Goal: Task Accomplishment & Management: Complete application form

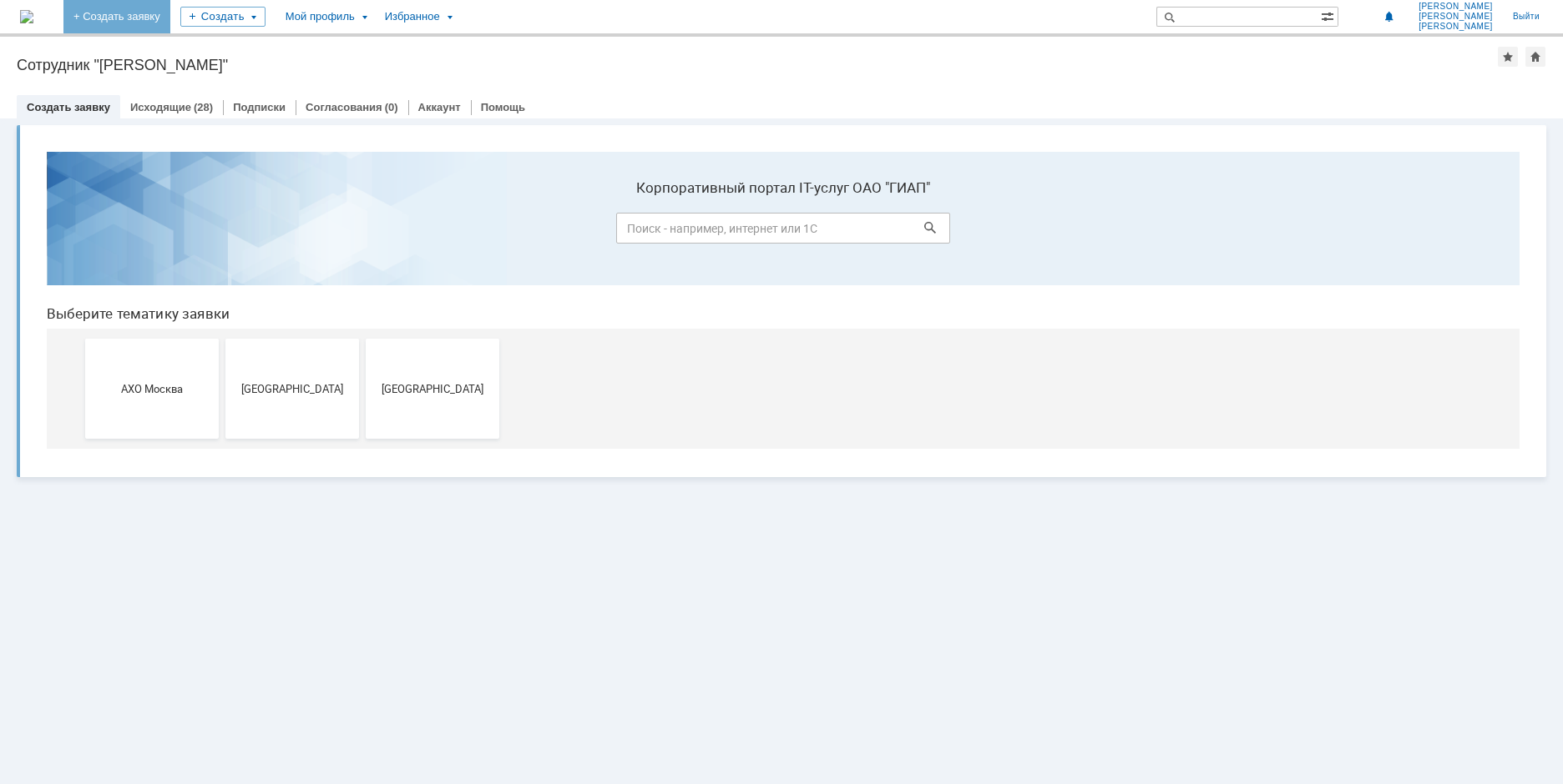
click at [170, 15] on link "+ Создать заявку" at bounding box center [117, 16] width 106 height 34
click at [178, 107] on link "Исходящие" at bounding box center [161, 106] width 61 height 13
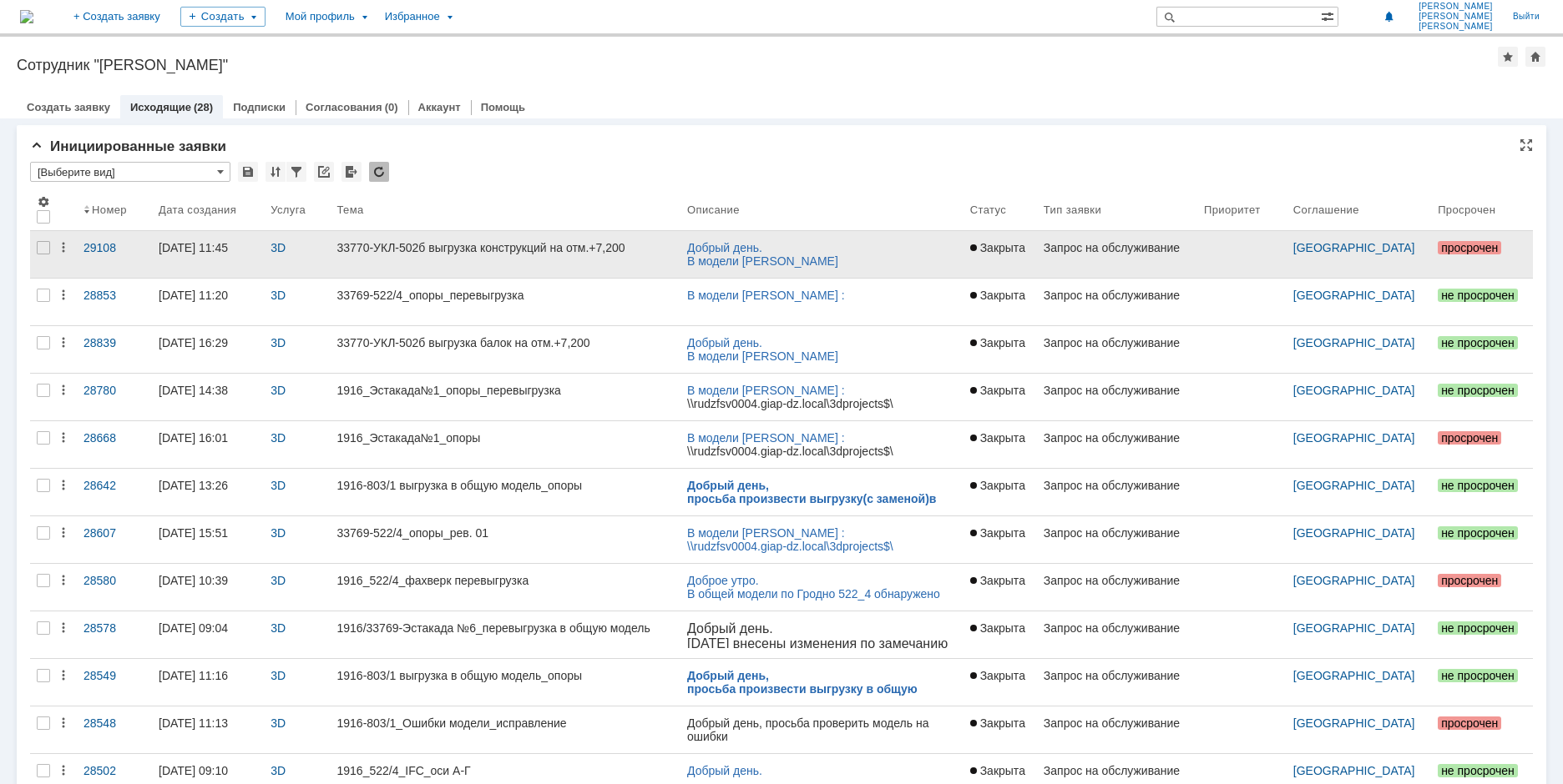
click at [417, 246] on div "33770-УКЛ-502б выгрузка конструкций на отм.+7,200" at bounding box center [505, 247] width 337 height 14
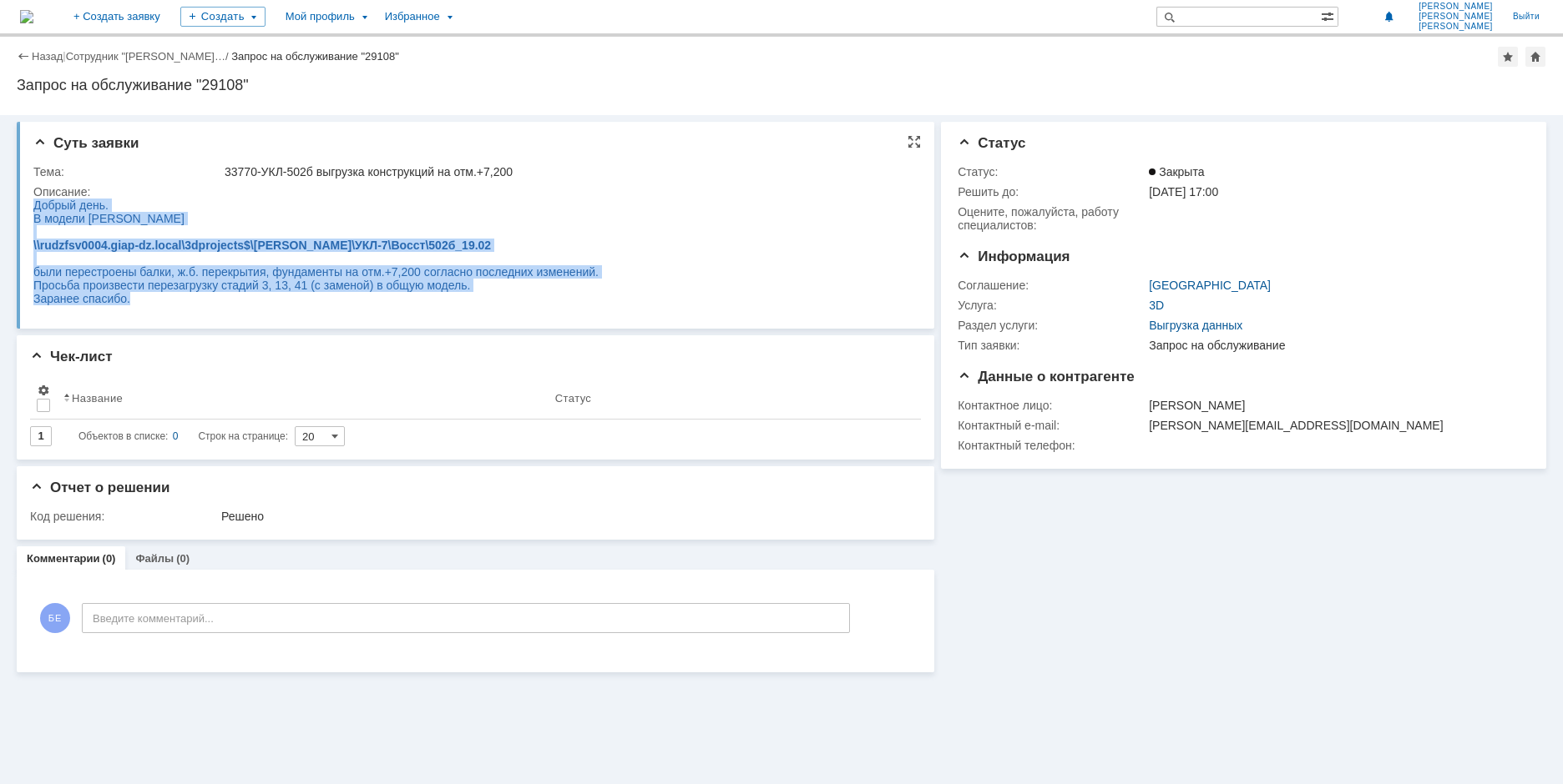
drag, startPoint x: 35, startPoint y: 209, endPoint x: 134, endPoint y: 306, distance: 138.6
click at [134, 305] on body "Добрый день. В модели Tekla \\rudzfsv0004.giap-dz.local\3dprojects$\TEKLA\УКЛ-7…" at bounding box center [316, 251] width 565 height 106
copy body "Добрый день. В модели Tekla \\rudzfsv0004.giap-dz.local\3dprojects$\TEKLA\УКЛ-7…"
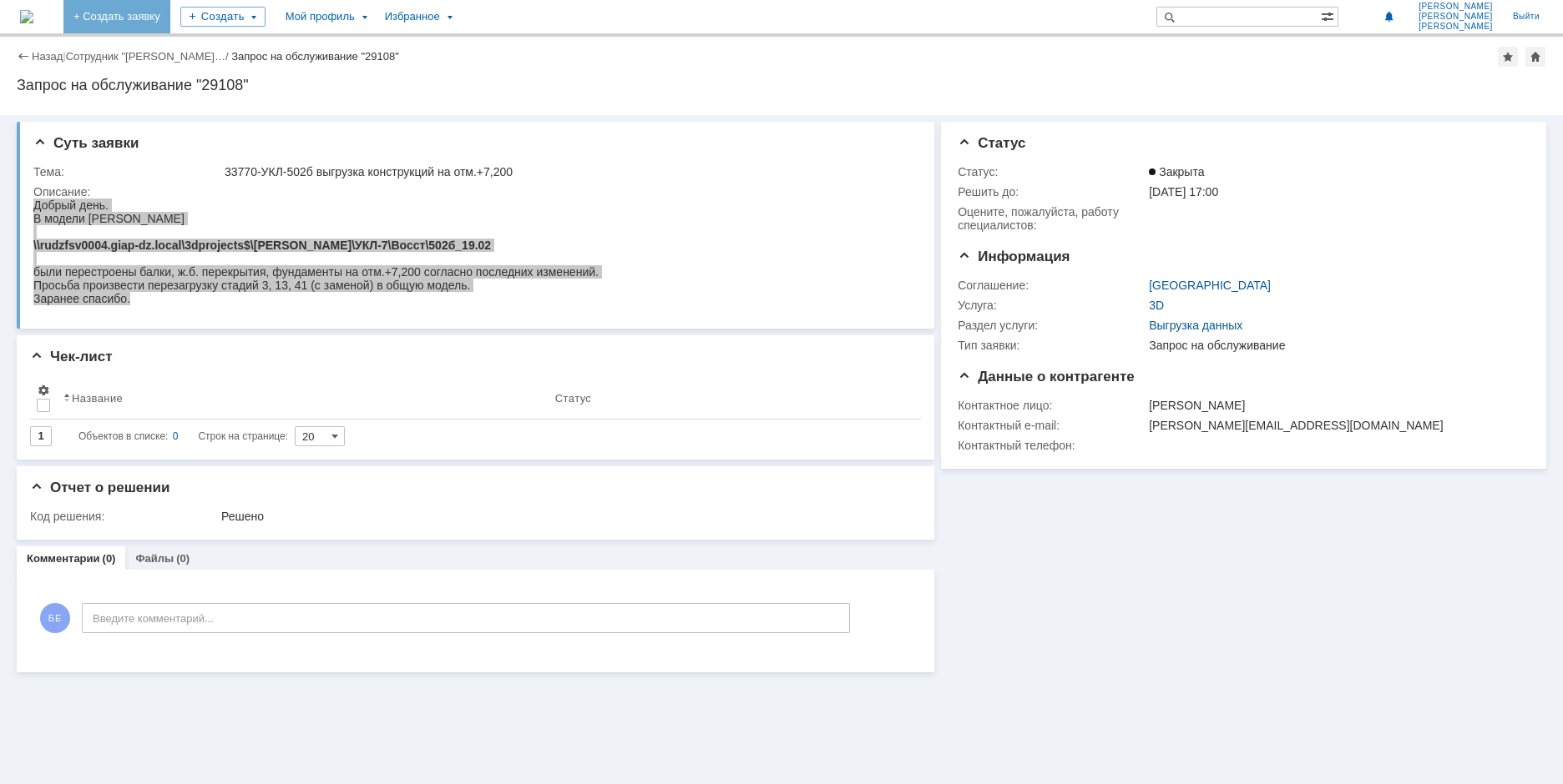
click at [162, 15] on link "+ Создать заявку" at bounding box center [117, 16] width 106 height 34
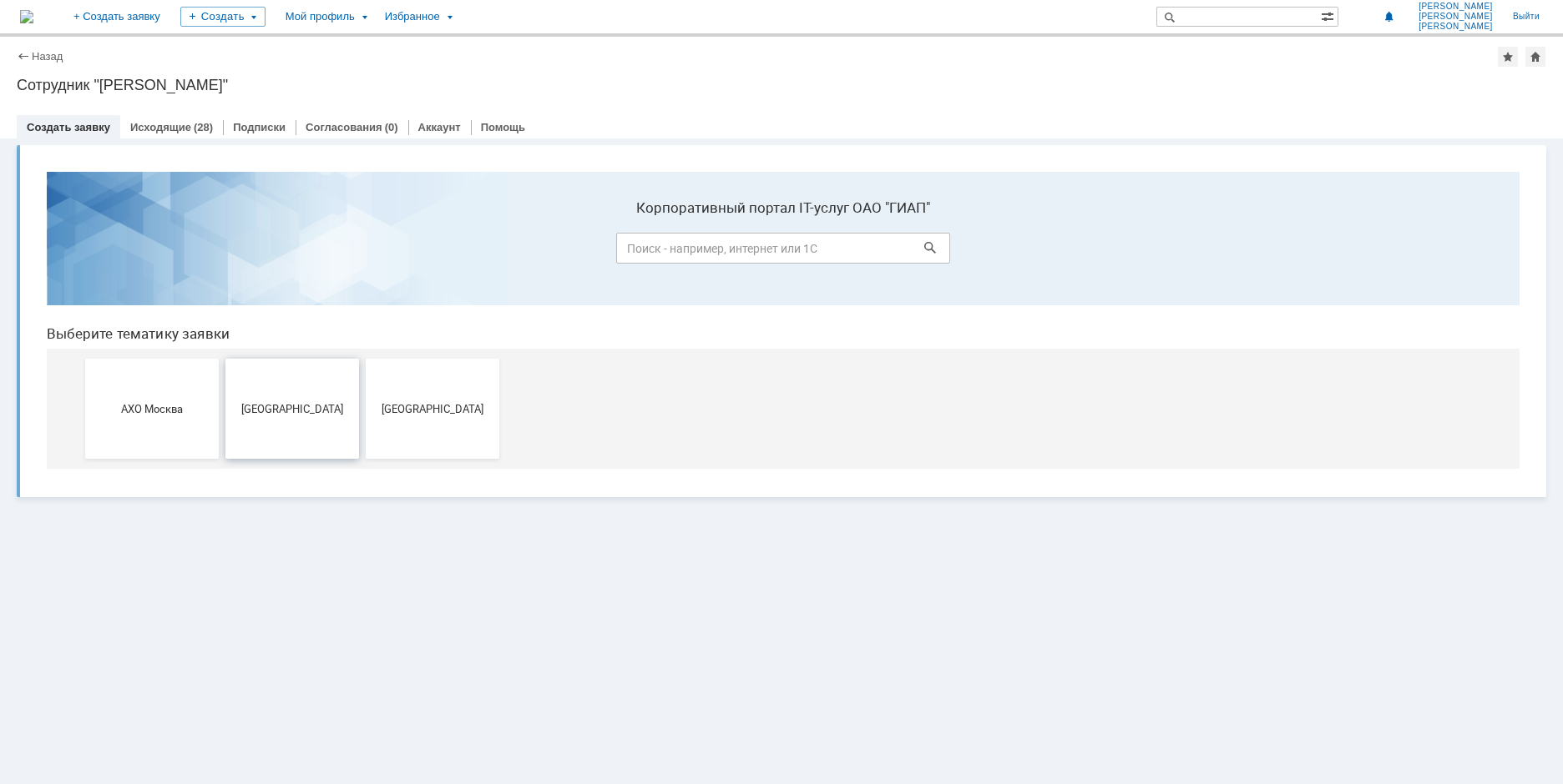
click at [297, 412] on span "[GEOGRAPHIC_DATA]" at bounding box center [292, 408] width 124 height 13
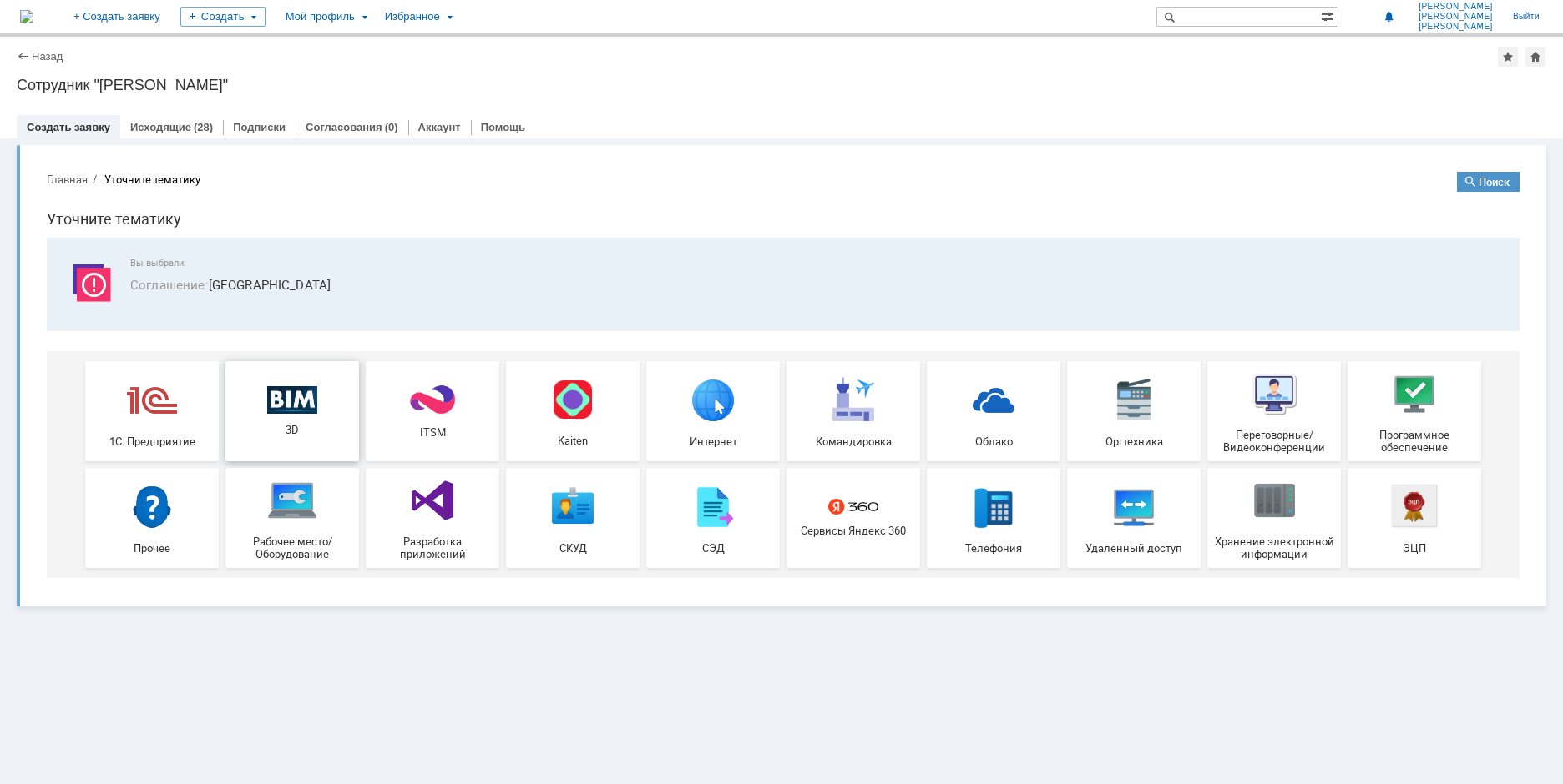
click at [302, 422] on div "3D" at bounding box center [292, 411] width 124 height 51
click at [181, 125] on link "Исходящие" at bounding box center [161, 127] width 61 height 13
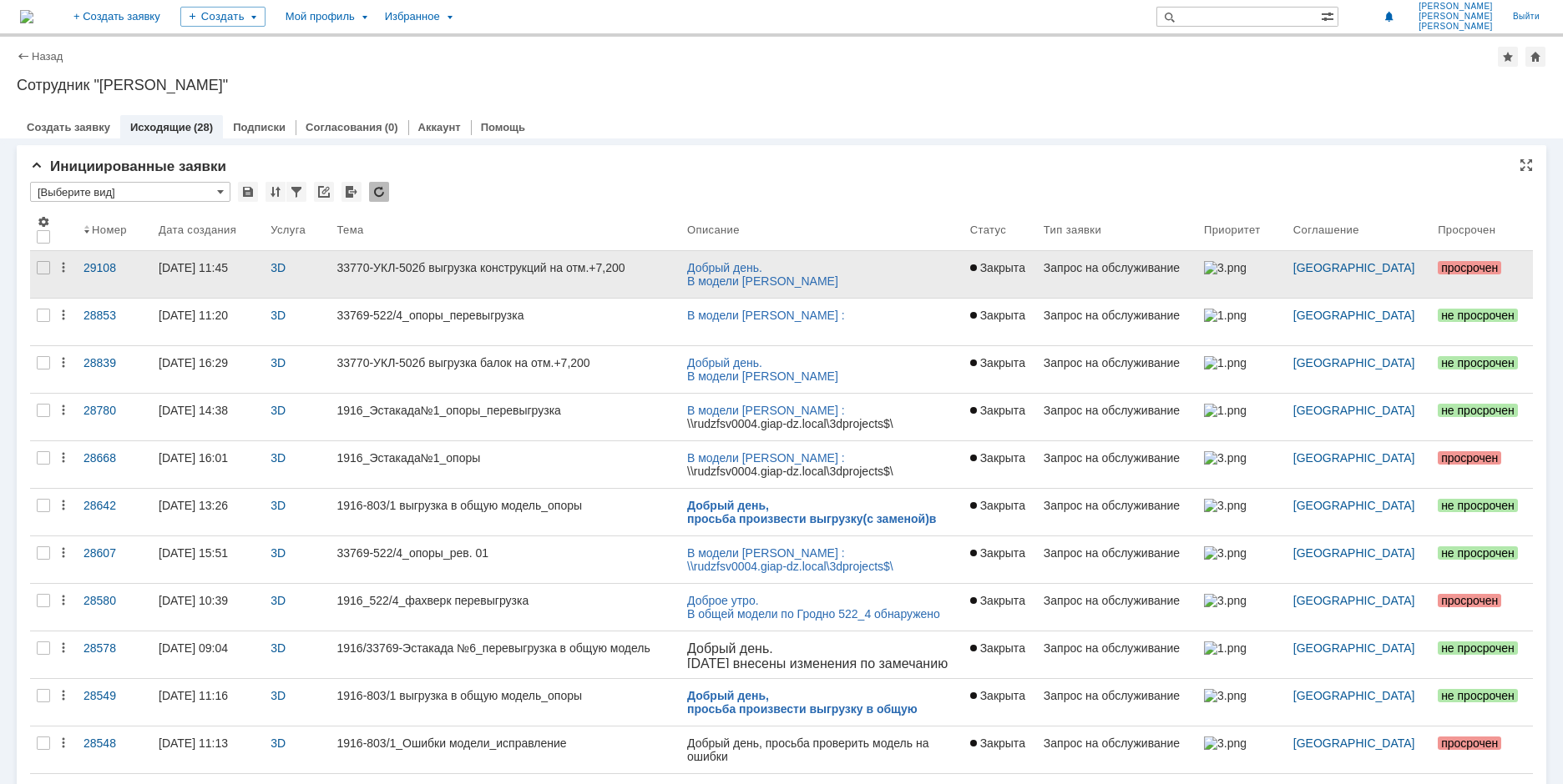
click at [400, 279] on link "33770-УКЛ-502б выгрузка конструкций на отм.+7,200" at bounding box center [505, 275] width 350 height 46
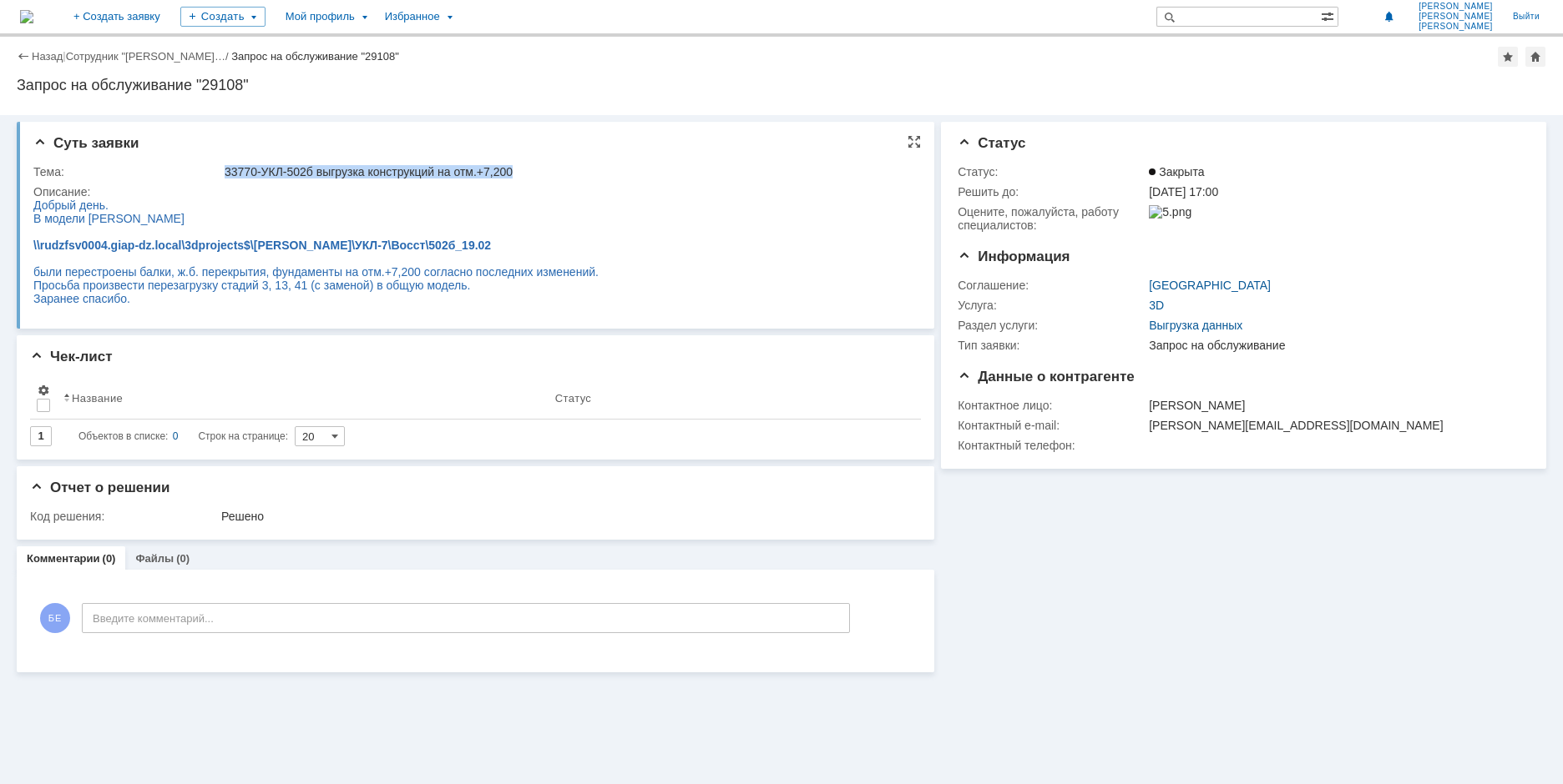
drag, startPoint x: 225, startPoint y: 174, endPoint x: 559, endPoint y: 169, distance: 334.0
click at [559, 169] on div "33770-УКЛ-502б выгрузка конструкций на отм.+7,200" at bounding box center [567, 172] width 685 height 14
copy div "33770-УКЛ-502б выгрузка конструкций на отм.+7,200"
click at [122, 53] on link "Сотрудник "[PERSON_NAME]…" at bounding box center [145, 56] width 160 height 13
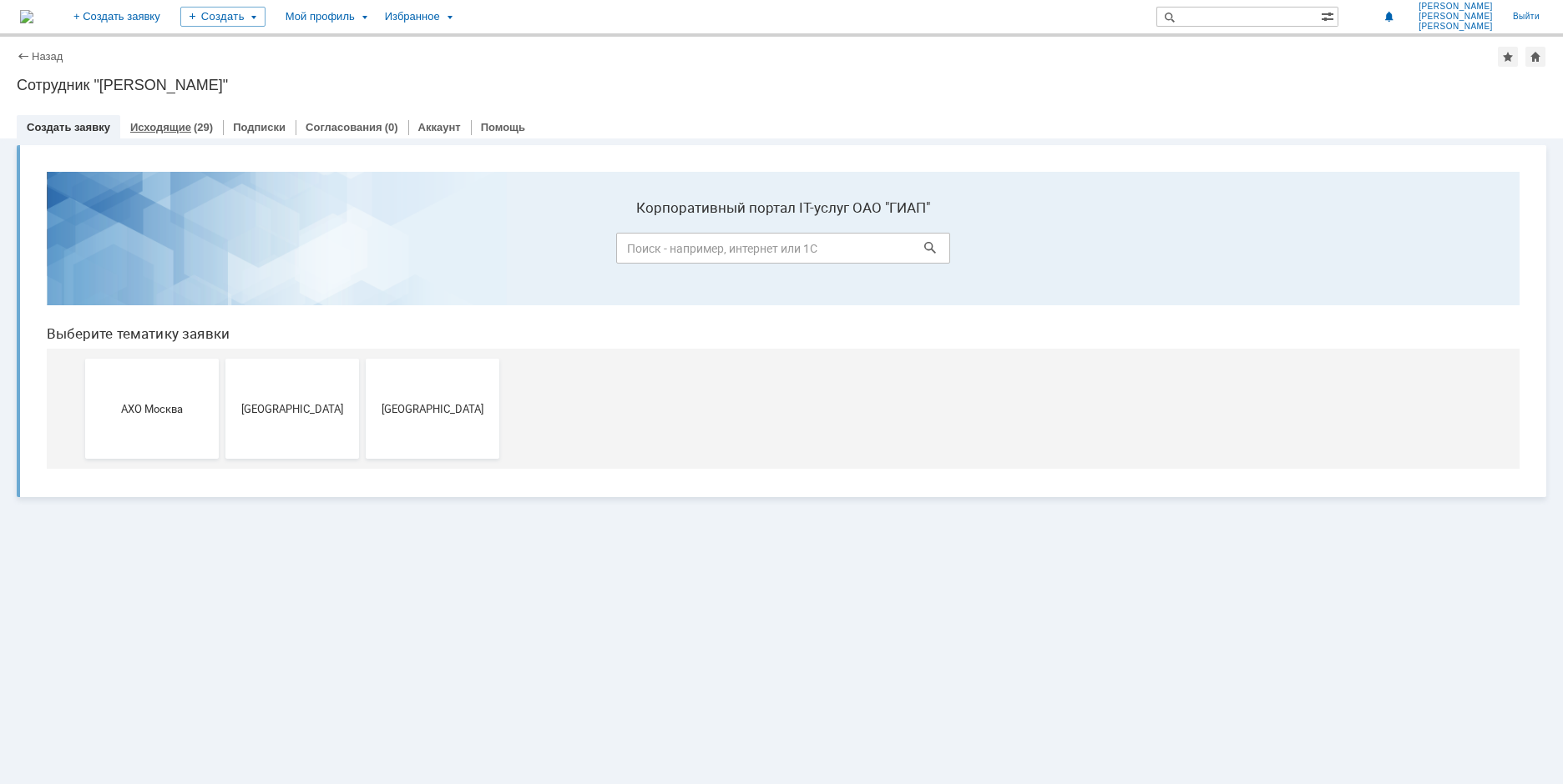
click at [152, 130] on link "Исходящие" at bounding box center [161, 127] width 61 height 13
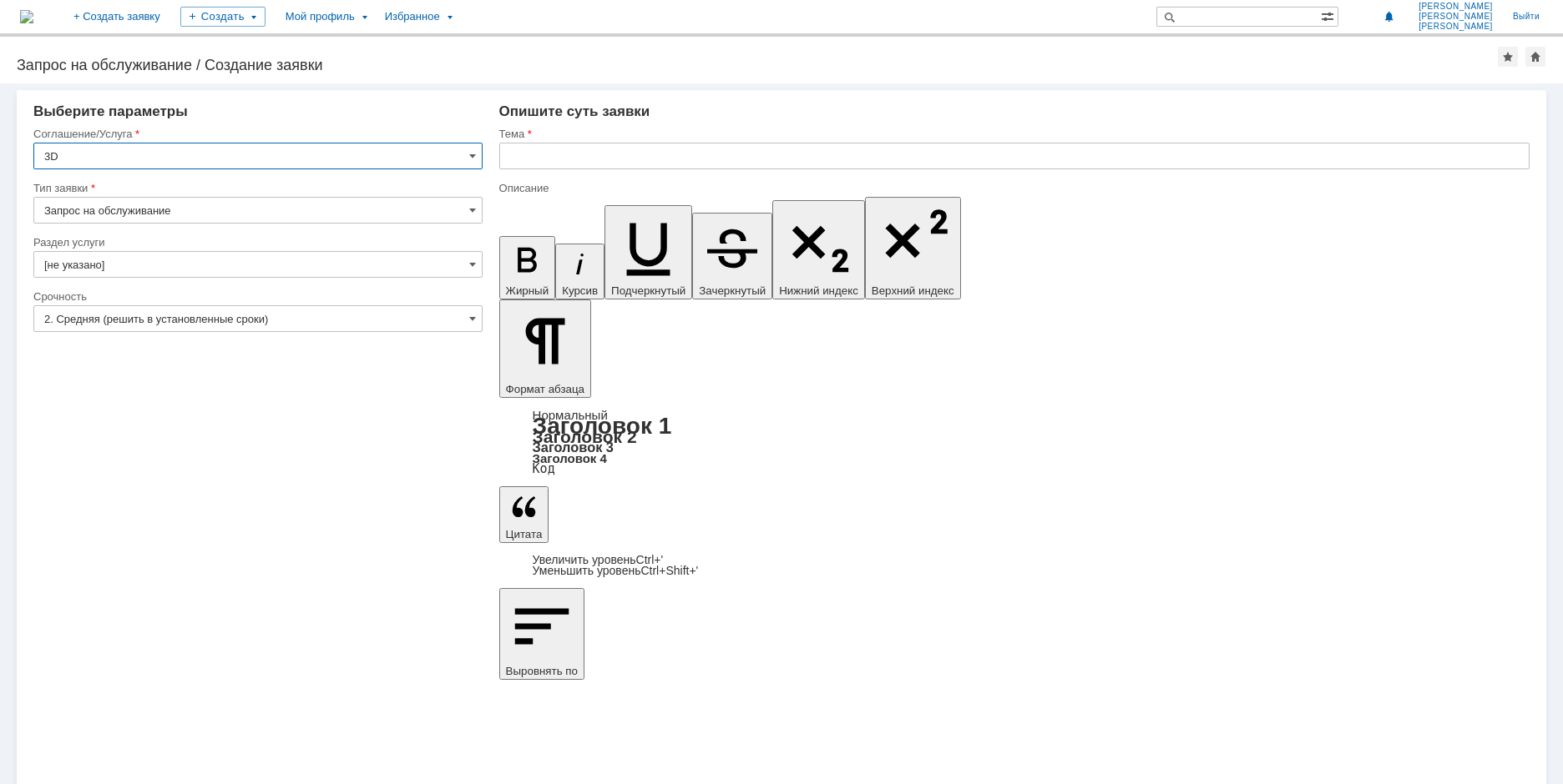
click at [118, 255] on input "[не указано]" at bounding box center [258, 265] width 449 height 27
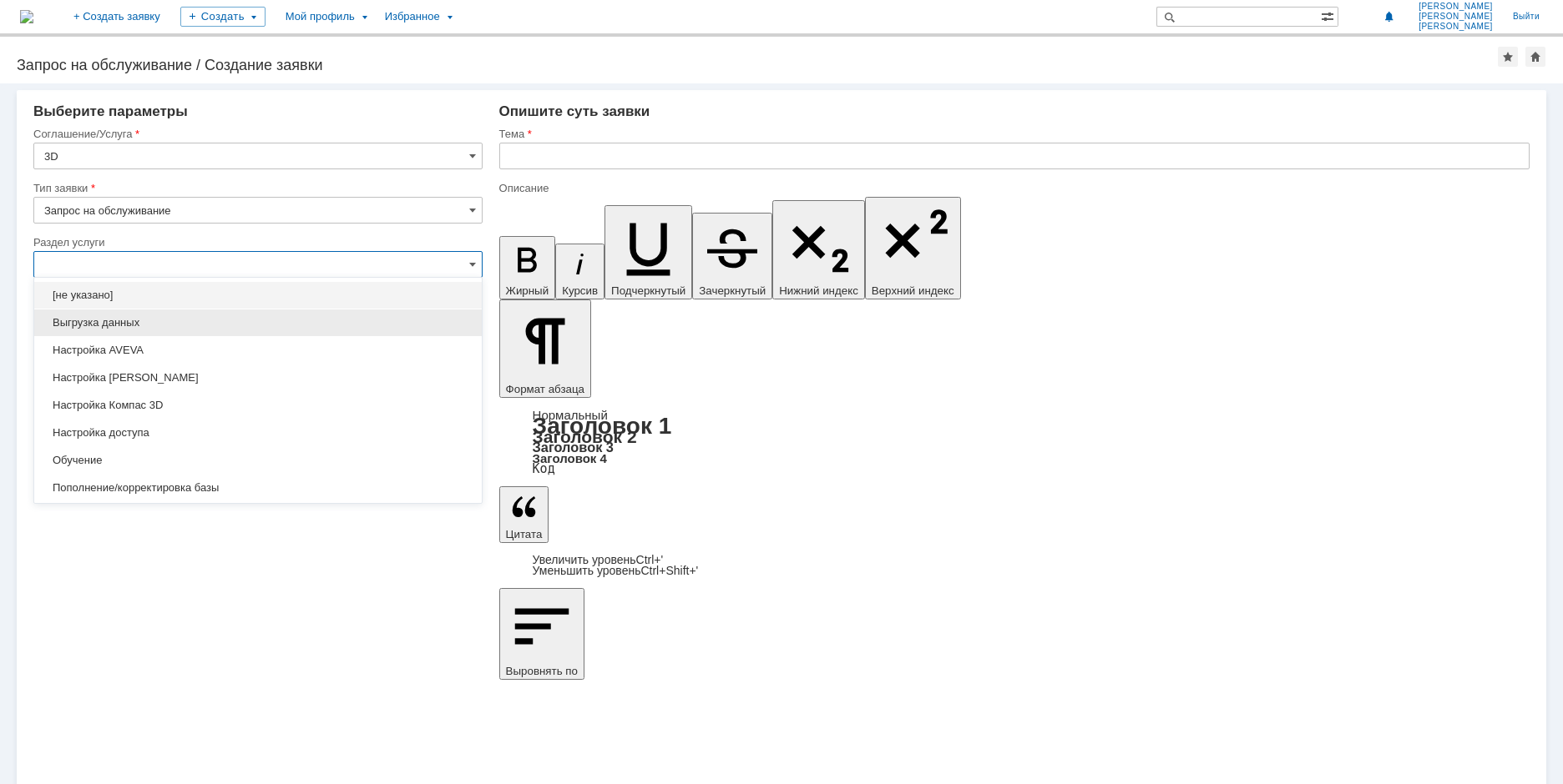
click at [133, 321] on span "Выгрузка данных" at bounding box center [258, 323] width 428 height 14
type input "Выгрузка данных"
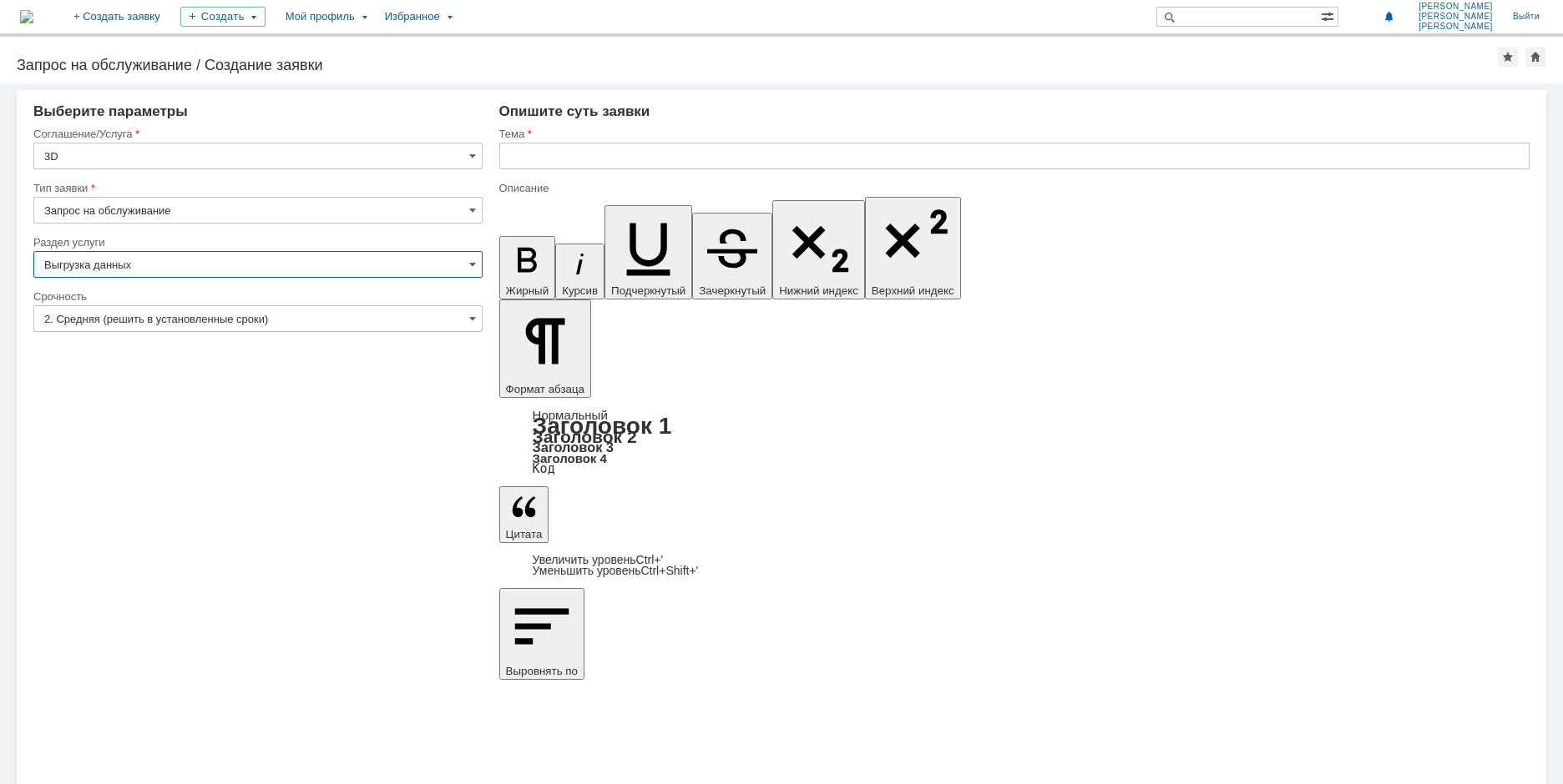
type input "ПО: Revit/[PERSON_NAME] Проект ** Корпус **"
type input "Выгрузка данных"
click at [133, 314] on input "2. Средняя (решить в установленные сроки)" at bounding box center [258, 319] width 449 height 27
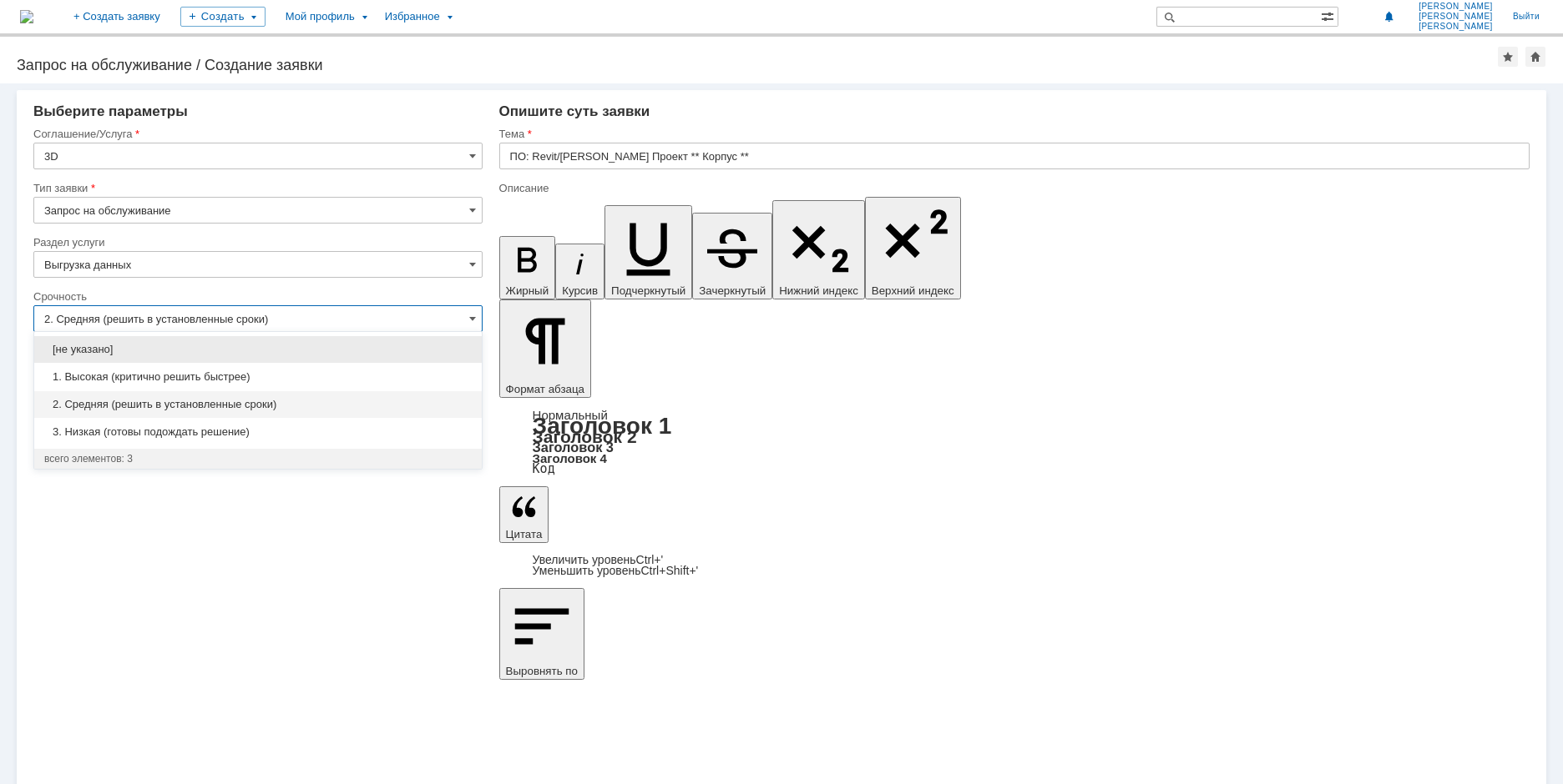
click at [133, 314] on input "2. Средняя (решить в установленные сроки)" at bounding box center [258, 319] width 449 height 27
click at [603, 150] on input "ПО: Revit/[PERSON_NAME] Проект ** Корпус **" at bounding box center [1014, 157] width 1030 height 27
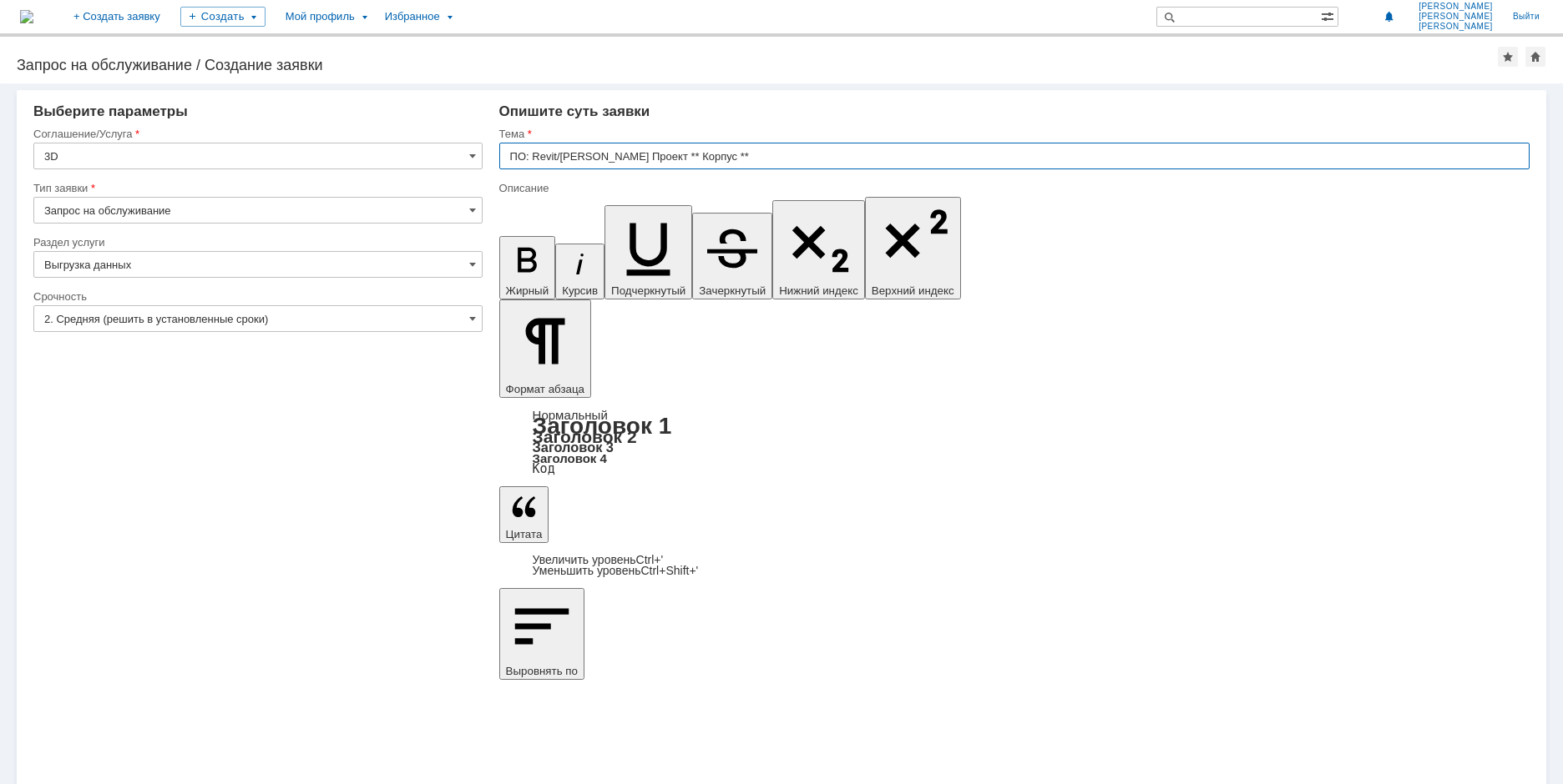
type input "2. Средняя (решить в установленные сроки)"
drag, startPoint x: 637, startPoint y: 5897, endPoint x: 979, endPoint y: 6071, distance: 383.7
drag, startPoint x: 651, startPoint y: 5918, endPoint x: 820, endPoint y: 5920, distance: 169.0
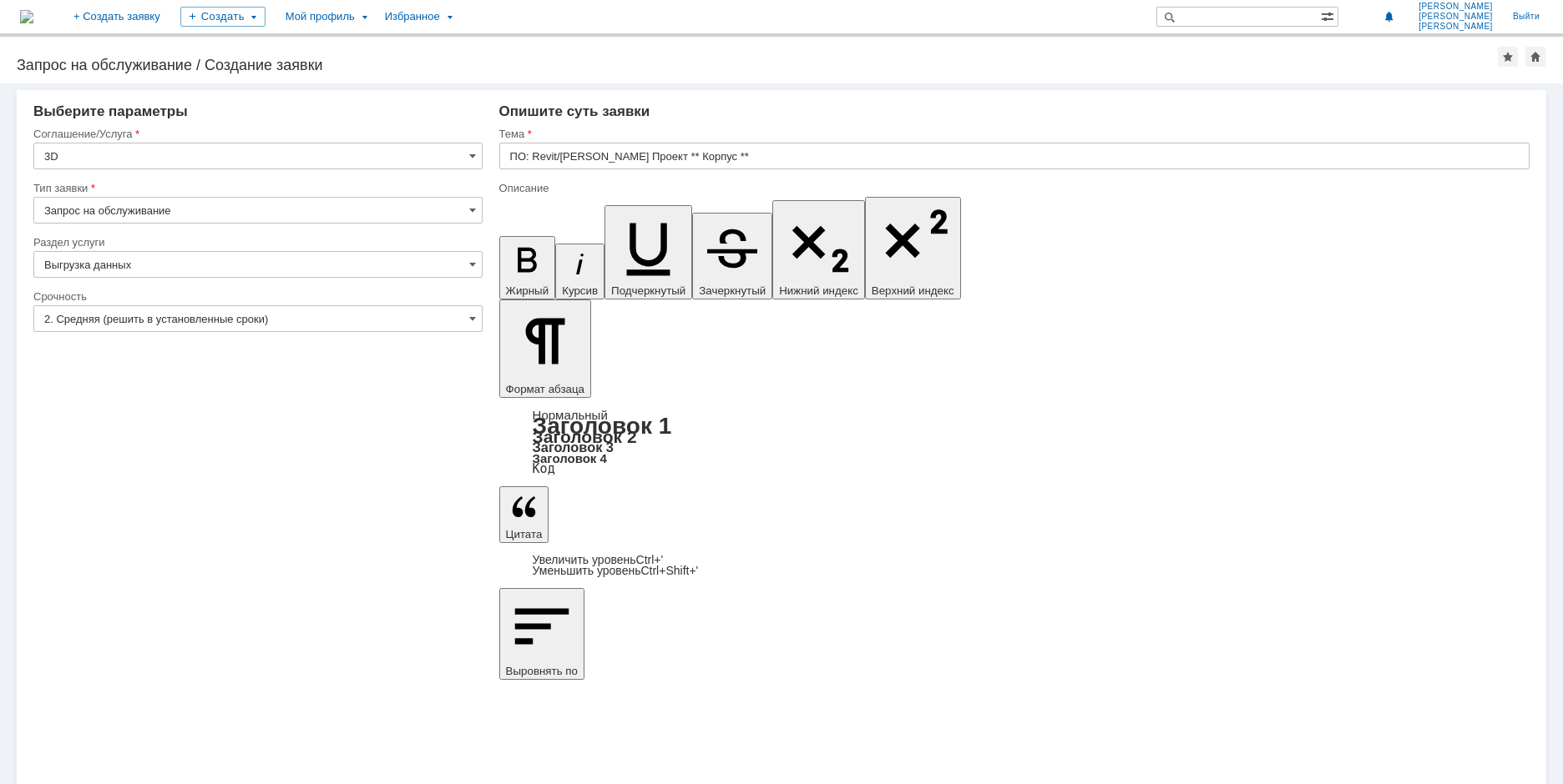
drag, startPoint x: 843, startPoint y: 5923, endPoint x: 832, endPoint y: 5918, distance: 12.1
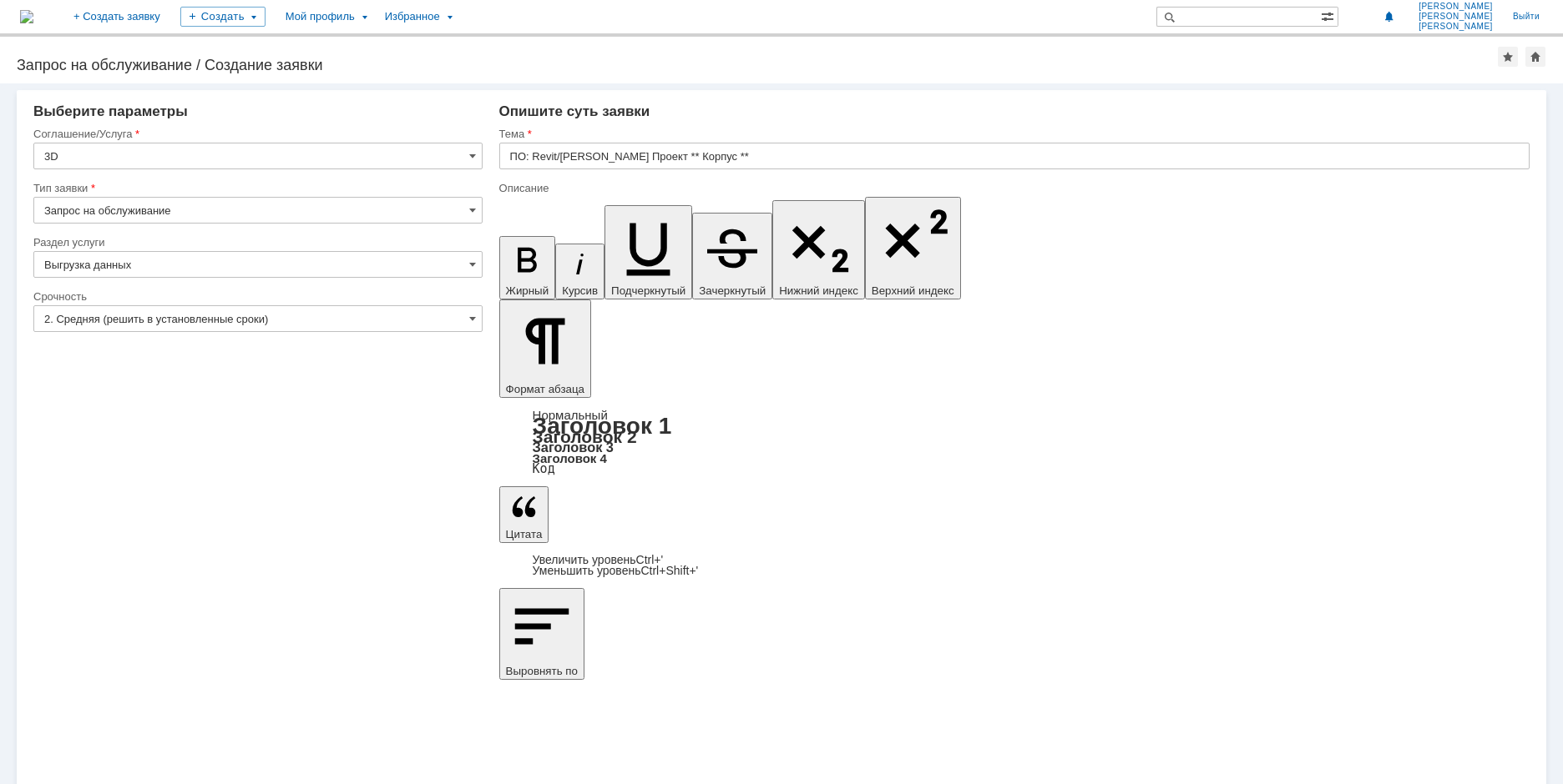
click at [674, 159] on input "33770-УКЛ-502б выгрузка конструкций на отм.+7,200" at bounding box center [1014, 157] width 1030 height 27
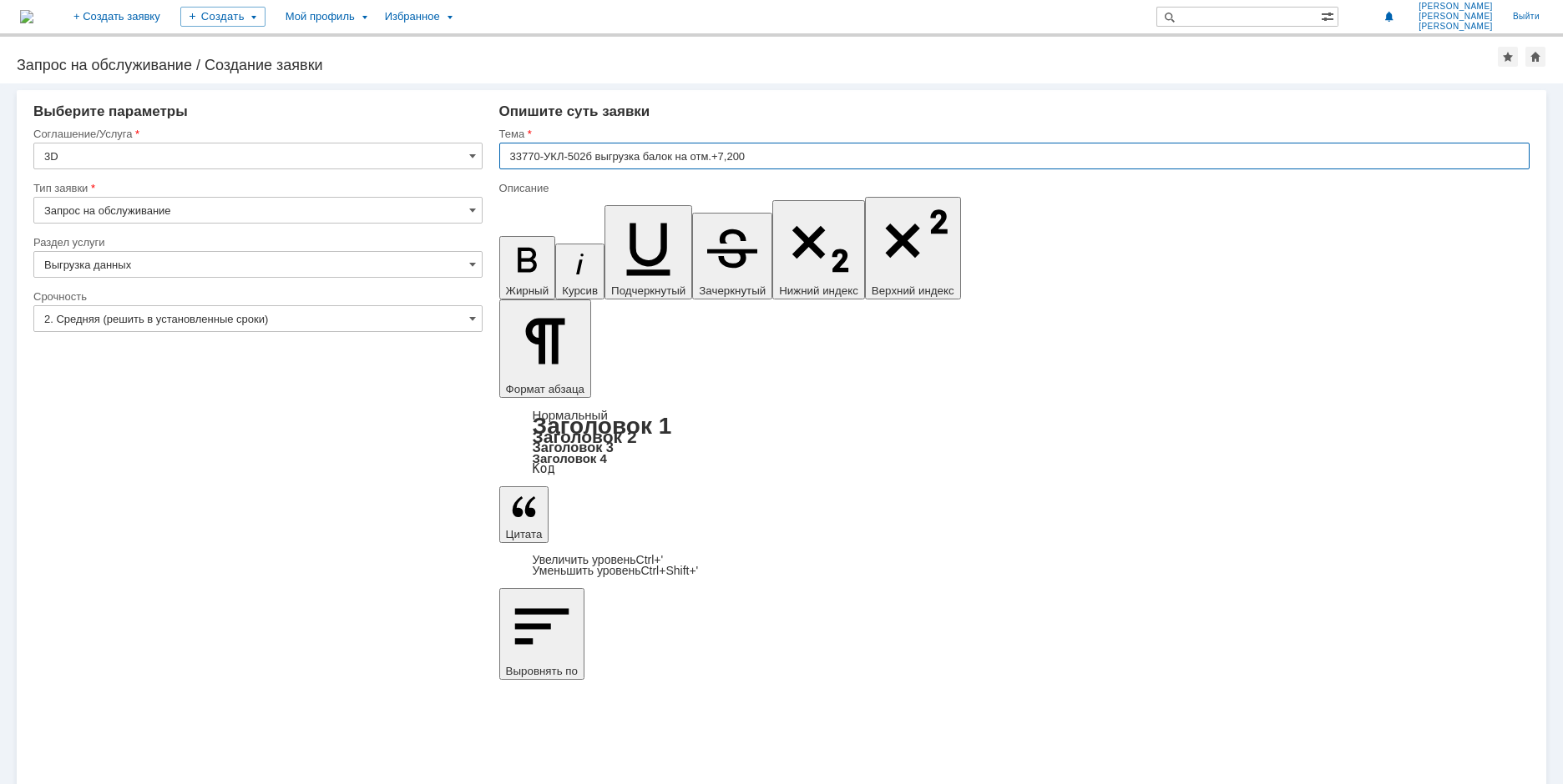
type input "33770-УКЛ-502б выгрузка балок на отм.+7,200"
